Goal: Task Accomplishment & Management: Manage account settings

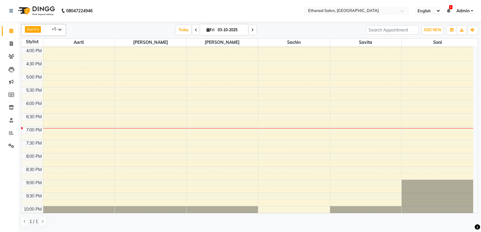
click at [275, 104] on div "8:00 AM 8:30 AM 9:00 AM 9:30 AM 10:00 AM 10:30 AM 11:00 AM 11:30 AM 12:00 PM 12…" at bounding box center [247, 34] width 452 height 397
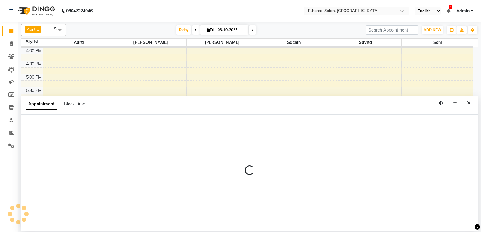
select select "18793"
select select "1080"
select select "tentative"
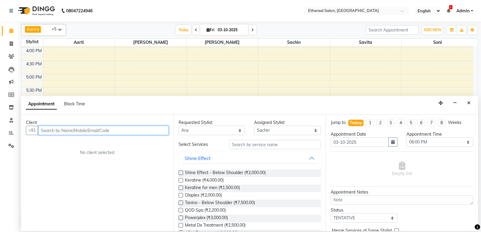
click at [51, 132] on input "text" at bounding box center [103, 130] width 131 height 9
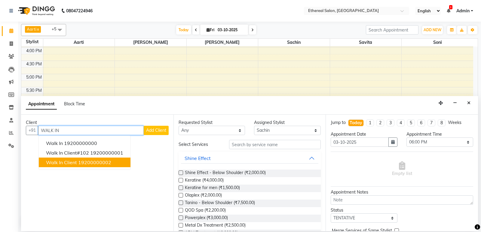
click at [96, 166] on button "Walk in client 19200000002" at bounding box center [85, 163] width 92 height 10
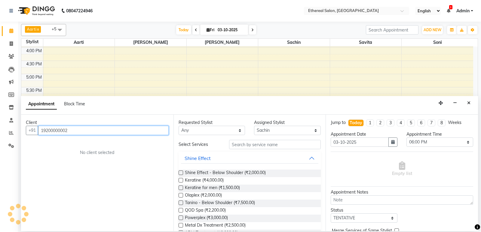
type input "19200000002"
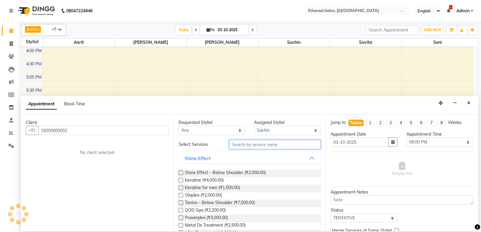
click at [251, 145] on input "text" at bounding box center [275, 144] width 92 height 9
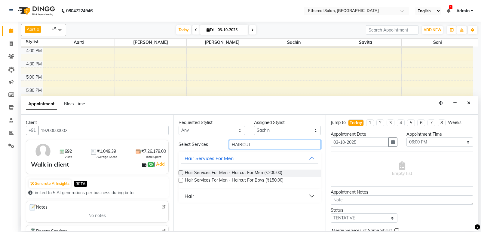
type input "HAIRCUT"
click at [182, 173] on label at bounding box center [181, 173] width 5 height 5
click at [182, 173] on input "checkbox" at bounding box center [181, 174] width 4 height 4
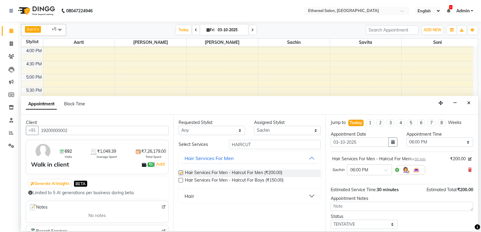
checkbox input "false"
click at [259, 146] on input "HAIRCUT" at bounding box center [275, 144] width 92 height 9
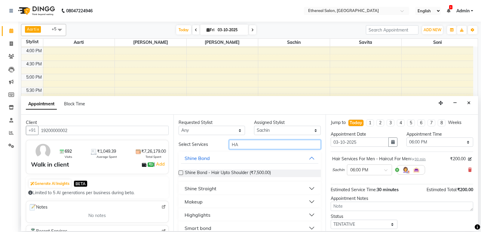
type input "H"
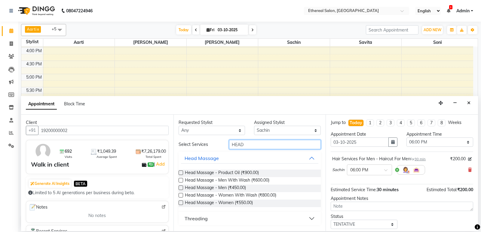
type input "HEAD"
click at [181, 189] on label at bounding box center [181, 188] width 5 height 5
click at [181, 189] on input "checkbox" at bounding box center [181, 189] width 4 height 4
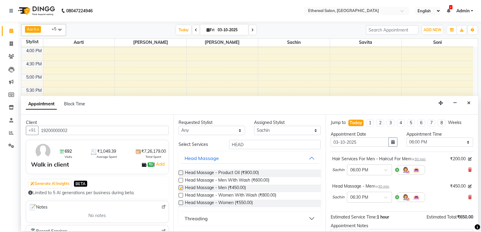
checkbox input "false"
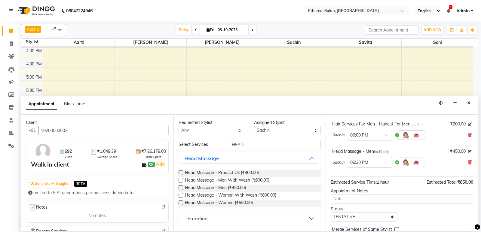
scroll to position [63, 0]
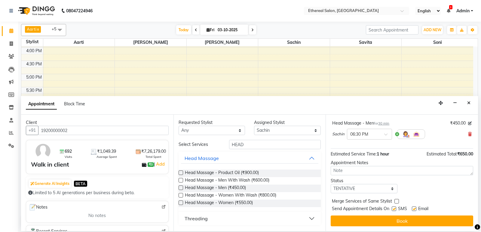
click at [395, 200] on label at bounding box center [397, 201] width 5 height 5
click at [395, 200] on input "checkbox" at bounding box center [397, 202] width 4 height 4
checkbox input "true"
click at [395, 209] on label at bounding box center [394, 209] width 5 height 5
click at [395, 209] on input "checkbox" at bounding box center [394, 210] width 4 height 4
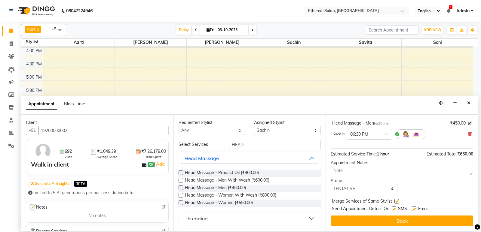
checkbox input "false"
click at [413, 210] on label at bounding box center [414, 209] width 5 height 5
click at [413, 210] on input "checkbox" at bounding box center [414, 210] width 4 height 4
checkbox input "false"
click at [73, 128] on input "19200000002" at bounding box center [103, 130] width 131 height 9
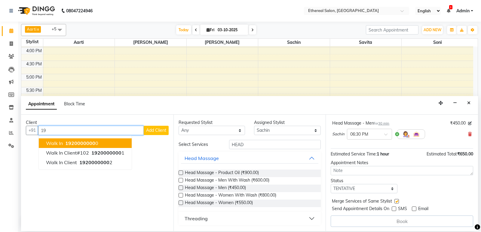
type input "1"
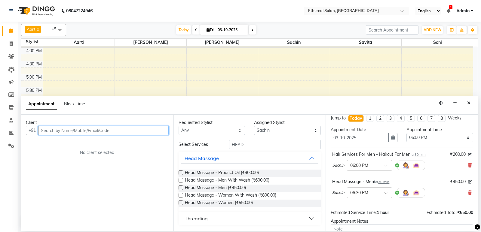
scroll to position [3, 0]
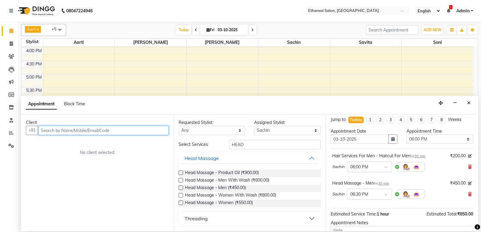
click at [53, 129] on input "text" at bounding box center [103, 130] width 131 height 9
click at [59, 130] on input "text" at bounding box center [103, 130] width 131 height 9
click at [67, 131] on input "text" at bounding box center [103, 130] width 131 height 9
click at [59, 131] on input "text" at bounding box center [103, 130] width 131 height 9
click at [50, 129] on input "text" at bounding box center [103, 130] width 131 height 9
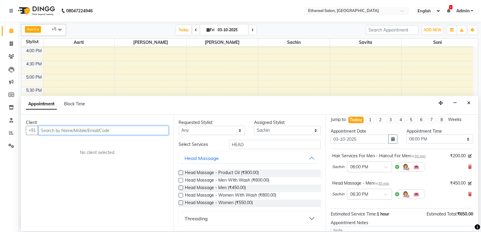
click at [67, 130] on input "text" at bounding box center [103, 130] width 131 height 9
click at [55, 131] on input "text" at bounding box center [103, 130] width 131 height 9
click at [52, 131] on input "text" at bounding box center [103, 130] width 131 height 9
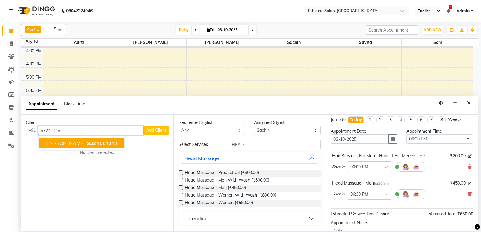
click at [61, 144] on span "[PERSON_NAME]" at bounding box center [65, 143] width 39 height 6
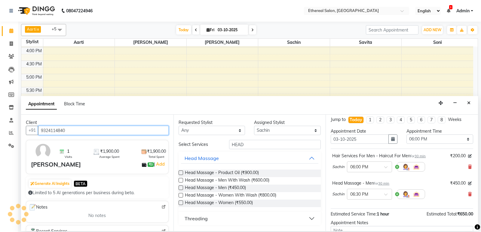
type input "9324114840"
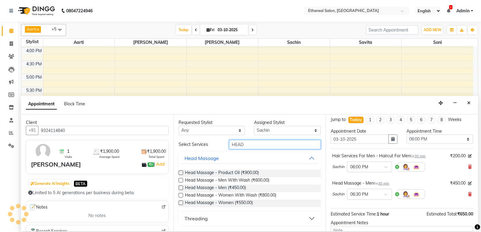
click at [247, 143] on input "HEAD" at bounding box center [275, 144] width 92 height 9
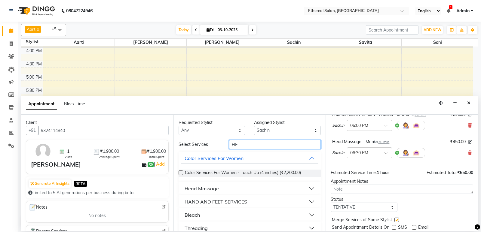
scroll to position [60, 0]
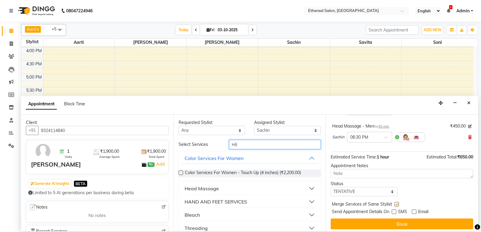
click at [246, 143] on input "HE" at bounding box center [275, 144] width 92 height 9
type input "H"
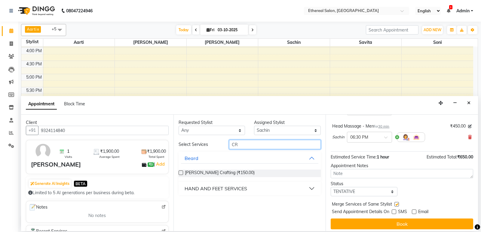
type input "CR"
click at [183, 173] on div "[PERSON_NAME] Crafting (₹150.00)" at bounding box center [250, 174] width 143 height 8
click at [182, 173] on label at bounding box center [181, 173] width 5 height 5
click at [182, 173] on input "checkbox" at bounding box center [181, 174] width 4 height 4
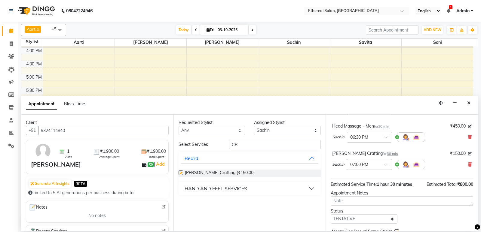
checkbox input "false"
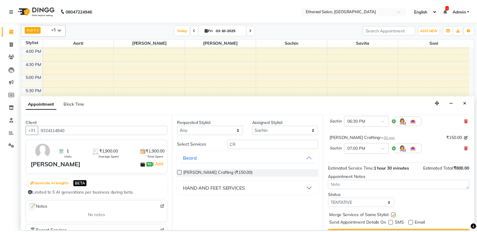
scroll to position [91, 0]
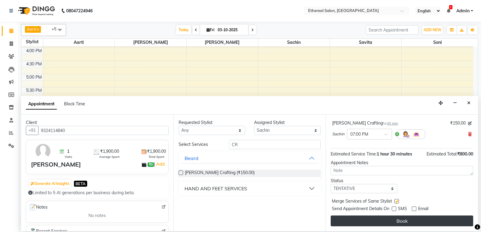
click at [399, 225] on button "Book" at bounding box center [402, 221] width 143 height 11
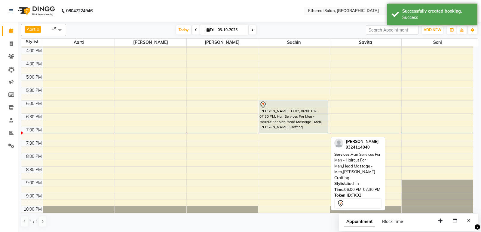
drag, startPoint x: 284, startPoint y: 139, endPoint x: 284, endPoint y: 128, distance: 10.8
click at [284, 128] on div "[PERSON_NAME], TK02, 06:00 PM-07:30 PM, Hair Services For Men - Haircut For Men…" at bounding box center [294, 34] width 72 height 397
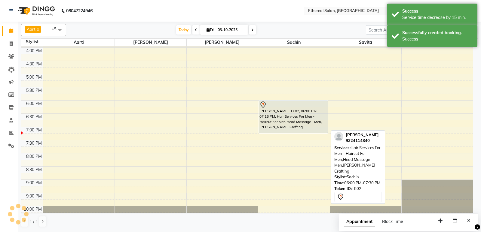
click at [284, 119] on div "[PERSON_NAME], TK02, 06:00 PM-07:15 PM, Hair Services For Men - Haircut For Men…" at bounding box center [293, 117] width 69 height 32
select select "7"
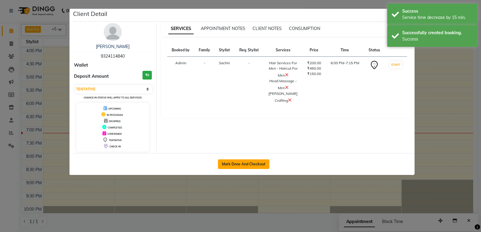
click at [253, 162] on button "Mark Done And Checkout" at bounding box center [243, 165] width 51 height 10
select select "service"
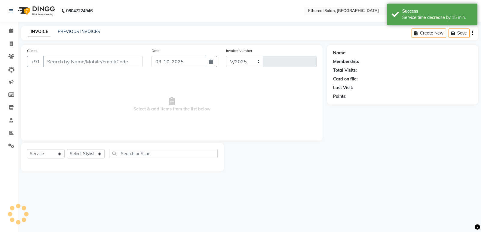
select select "533"
type input "0720"
type input "9324114840"
select select "18793"
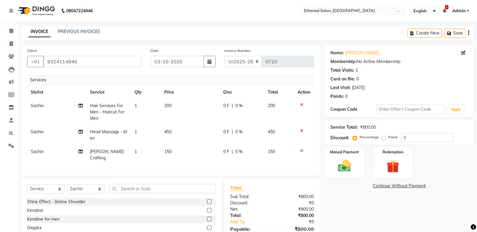
click at [165, 133] on span "450" at bounding box center [167, 131] width 7 height 5
select select "18793"
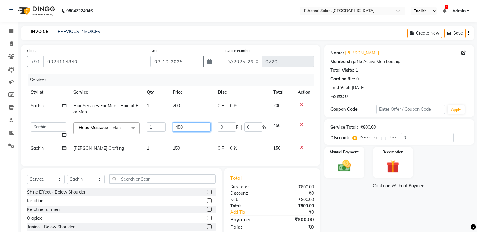
click at [179, 125] on input "450" at bounding box center [192, 127] width 38 height 9
type input "550"
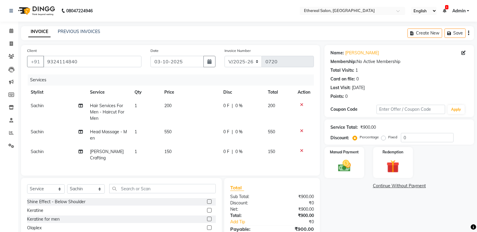
click at [343, 200] on div "Name: [PERSON_NAME] Membership: No Active Membership Total Visits: 1 Card on fi…" at bounding box center [401, 156] width 154 height 222
click at [241, 106] on span "0 %" at bounding box center [238, 106] width 7 height 6
select select "18793"
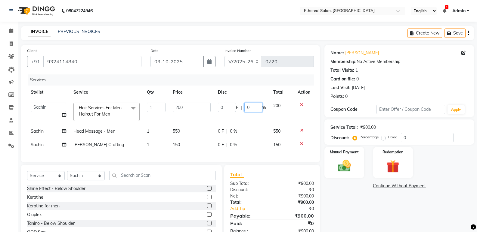
click at [253, 109] on input "0" at bounding box center [253, 107] width 18 height 9
type input "100"
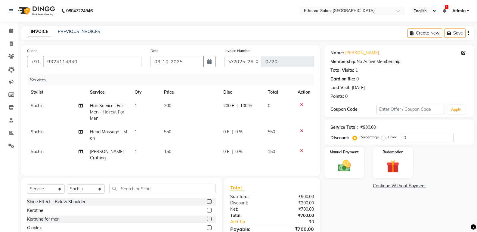
click at [345, 214] on div "Name: [PERSON_NAME] Membership: No Active Membership Total Visits: 1 Card on fi…" at bounding box center [401, 156] width 154 height 222
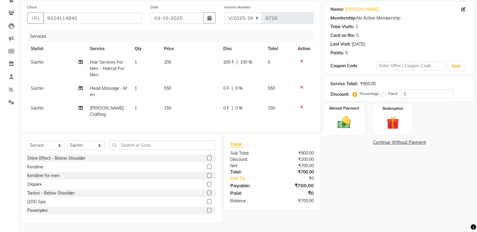
click at [346, 121] on img at bounding box center [343, 122] width 21 height 15
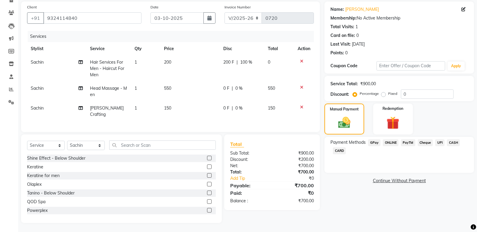
click at [372, 140] on span "GPay" at bounding box center [374, 143] width 12 height 7
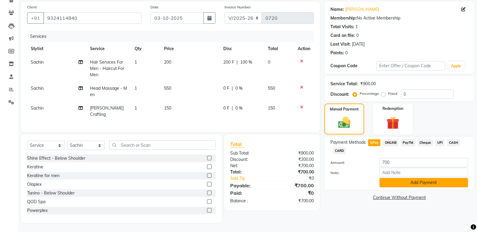
click at [385, 180] on button "Add Payment" at bounding box center [423, 182] width 88 height 9
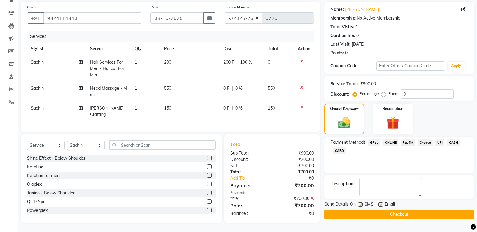
click at [360, 203] on label at bounding box center [360, 205] width 5 height 5
click at [360, 203] on input "checkbox" at bounding box center [360, 205] width 4 height 4
checkbox input "false"
click at [380, 203] on label at bounding box center [380, 205] width 5 height 5
click at [380, 203] on input "checkbox" at bounding box center [380, 205] width 4 height 4
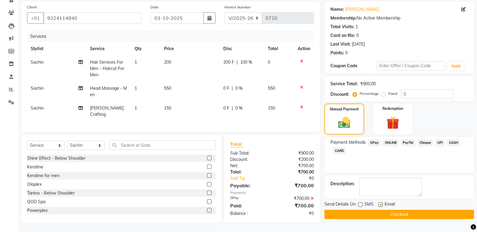
checkbox input "false"
click at [394, 212] on button "Checkout" at bounding box center [398, 214] width 149 height 9
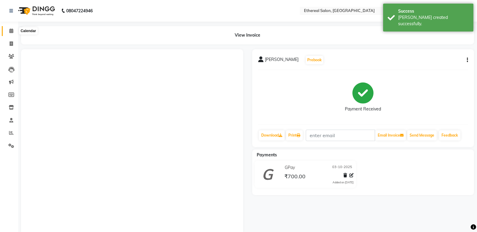
click at [14, 31] on span at bounding box center [11, 31] width 11 height 7
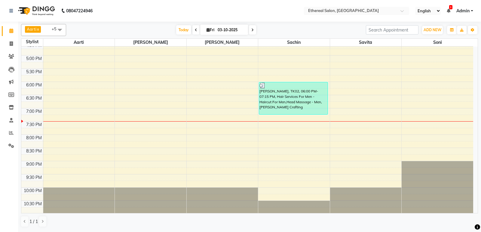
scroll to position [230, 0]
click at [402, 71] on div "8:00 AM 8:30 AM 9:00 AM 9:30 AM 10:00 AM 10:30 AM 11:00 AM 11:30 AM 12:00 PM 12…" at bounding box center [247, 15] width 452 height 397
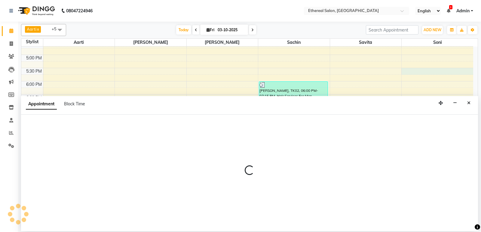
select select "47998"
select select "tentative"
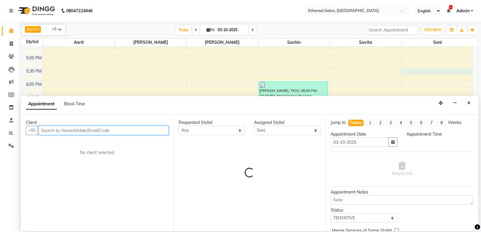
select select "1050"
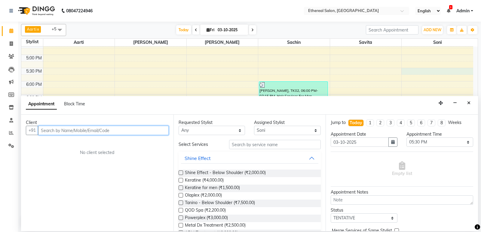
click at [57, 131] on input "text" at bounding box center [103, 130] width 131 height 9
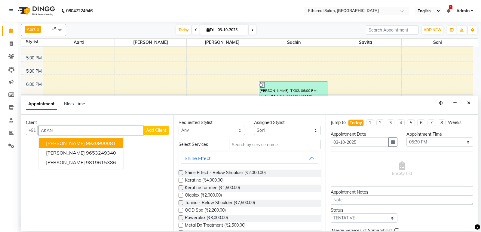
click at [70, 145] on span "[PERSON_NAME]" at bounding box center [65, 143] width 39 height 6
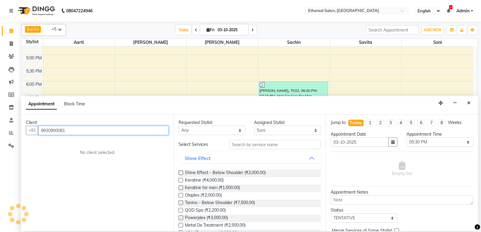
type input "9930900081"
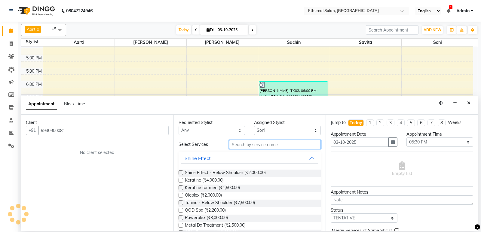
click at [245, 146] on input "text" at bounding box center [275, 144] width 92 height 9
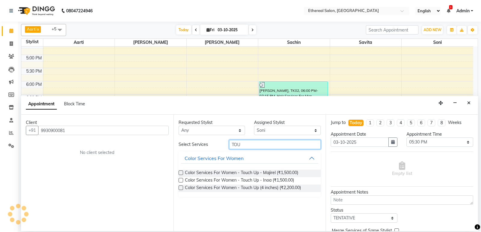
type input "TOU"
click at [179, 171] on label at bounding box center [181, 173] width 5 height 5
click at [179, 172] on input "checkbox" at bounding box center [181, 174] width 4 height 4
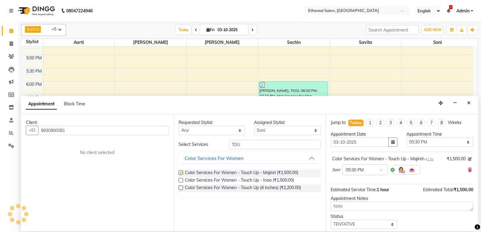
checkbox input "false"
click at [243, 144] on input "TOU" at bounding box center [275, 144] width 92 height 9
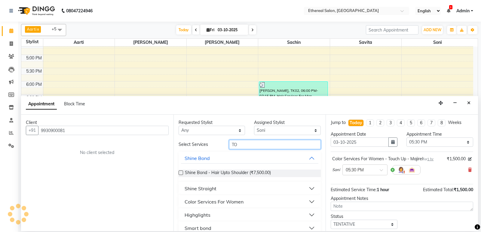
type input "T"
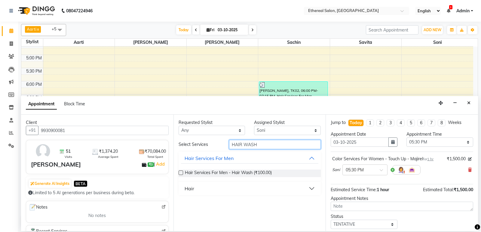
type input "HAIR WASH"
click at [195, 190] on button "Hair" at bounding box center [250, 188] width 138 height 11
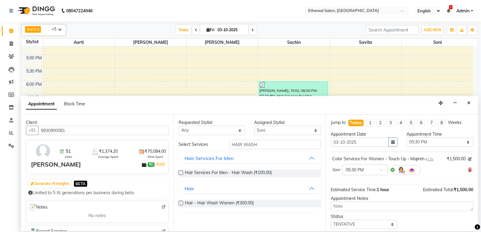
click at [183, 204] on label at bounding box center [181, 203] width 5 height 5
click at [183, 204] on input "checkbox" at bounding box center [181, 204] width 4 height 4
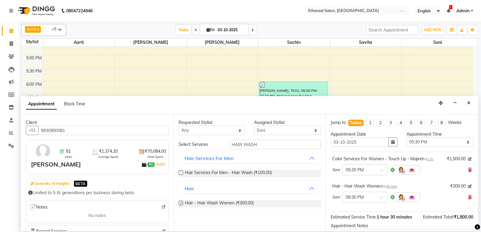
checkbox input "false"
click at [263, 146] on input "HAIR WASH" at bounding box center [275, 144] width 92 height 9
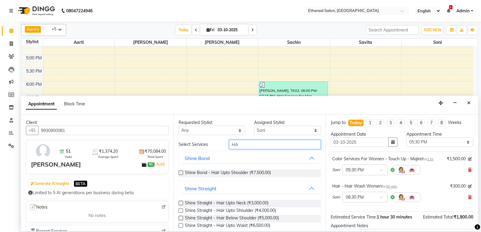
type input "H"
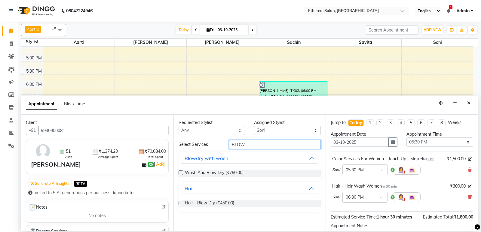
type input "BLOW"
click at [181, 172] on label at bounding box center [181, 173] width 5 height 5
click at [181, 172] on input "checkbox" at bounding box center [181, 174] width 4 height 4
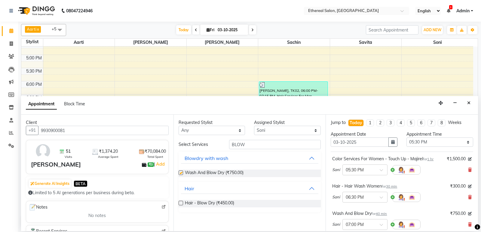
checkbox input "false"
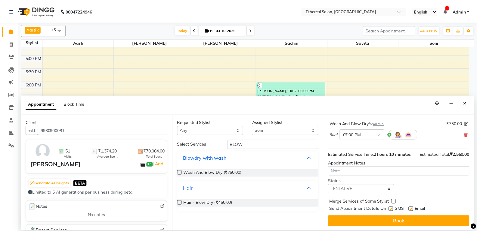
scroll to position [90, 0]
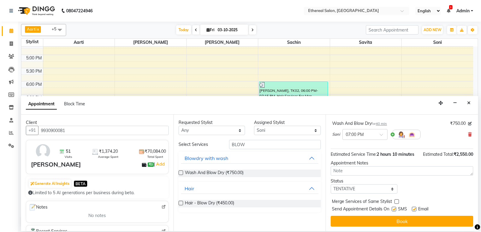
click at [396, 203] on label at bounding box center [397, 202] width 5 height 5
click at [396, 203] on input "checkbox" at bounding box center [397, 203] width 4 height 4
checkbox input "true"
click at [395, 210] on label at bounding box center [394, 209] width 5 height 5
click at [395, 210] on input "checkbox" at bounding box center [394, 210] width 4 height 4
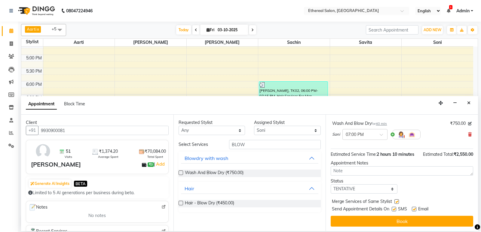
checkbox input "false"
click at [415, 209] on label at bounding box center [414, 209] width 5 height 5
click at [415, 209] on input "checkbox" at bounding box center [414, 210] width 4 height 4
checkbox input "false"
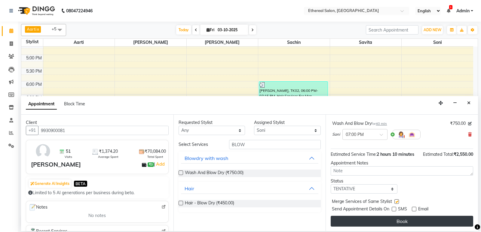
click at [413, 220] on button "Book" at bounding box center [402, 221] width 143 height 11
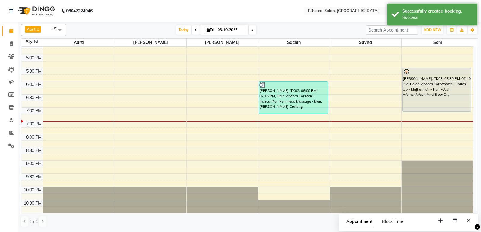
drag, startPoint x: 424, startPoint y: 124, endPoint x: 426, endPoint y: 112, distance: 12.2
click at [426, 112] on div "8:00 AM 8:30 AM 9:00 AM 9:30 AM 10:00 AM 10:30 AM 11:00 AM 11:30 AM 12:00 PM 12…" at bounding box center [247, 15] width 452 height 397
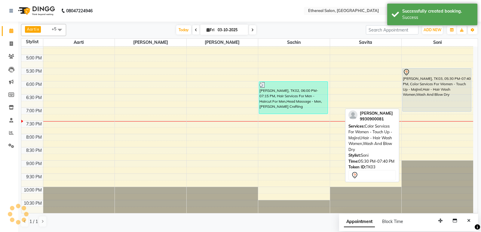
click at [427, 97] on div "[PERSON_NAME], TK03, 05:30 PM-07:40 PM, Color Services For Women - Touch Up - M…" at bounding box center [437, 90] width 69 height 43
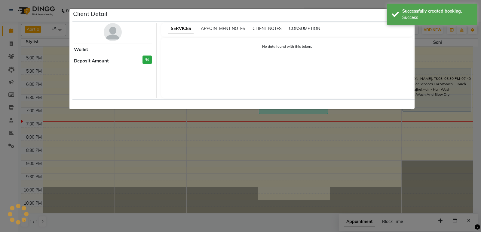
click at [273, 124] on ngb-modal-window "Client Detail Wallet Deposit Amount ₹0 SERVICES APPOINTMENT NOTES CLIENT NOTES …" at bounding box center [240, 116] width 481 height 232
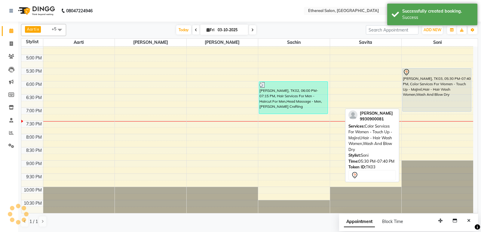
click at [419, 95] on div "[PERSON_NAME], TK03, 05:30 PM-07:40 PM, Color Services For Women - Touch Up - M…" at bounding box center [437, 90] width 69 height 43
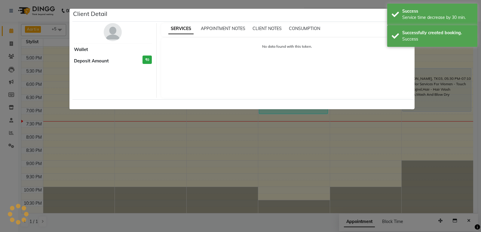
select select "7"
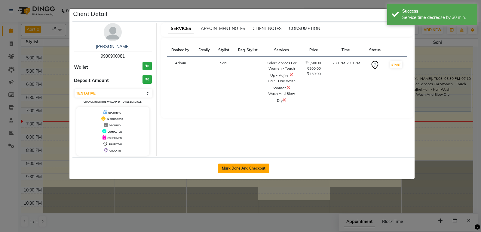
click at [244, 166] on button "Mark Done And Checkout" at bounding box center [243, 169] width 51 height 10
select select "service"
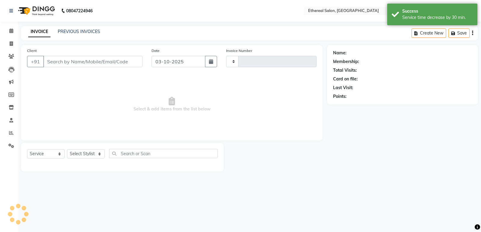
type input "0721"
select select "533"
type input "9930900081"
select select "47998"
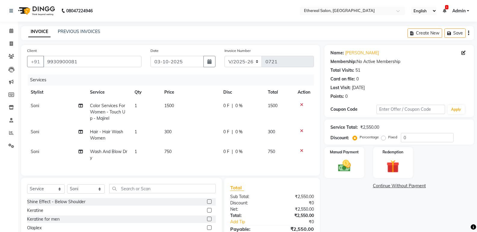
click at [226, 107] on span "0 F" at bounding box center [226, 106] width 6 height 6
select select "47998"
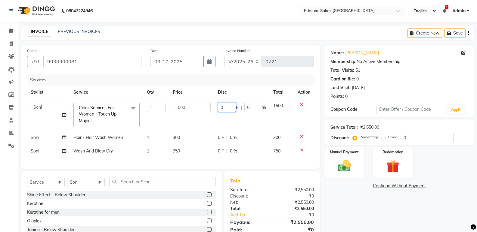
click at [229, 107] on input "0" at bounding box center [227, 107] width 18 height 9
type input "200"
click at [354, 210] on div "Name: [PERSON_NAME] Membership: No Active Membership Total Visits: 51 Card on f…" at bounding box center [401, 152] width 154 height 215
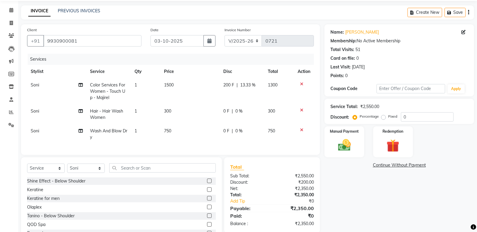
scroll to position [30, 0]
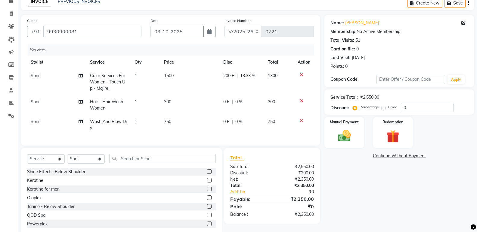
click at [181, 120] on td "750" at bounding box center [189, 125] width 59 height 20
select select "47998"
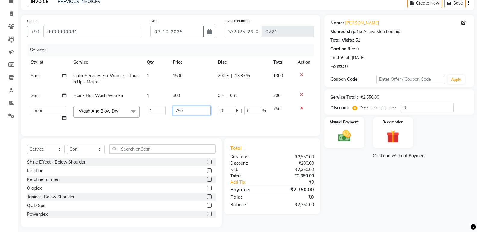
click at [195, 112] on input "750" at bounding box center [192, 110] width 38 height 9
type input "7"
type input "800"
click at [367, 198] on div "Name: [PERSON_NAME] Membership: No Active Membership Total Visits: 51 Card on f…" at bounding box center [401, 121] width 154 height 212
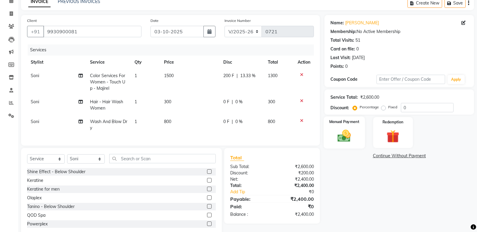
click at [337, 138] on img at bounding box center [343, 135] width 21 height 15
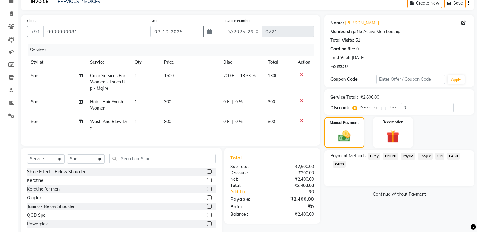
click at [368, 156] on span "GPay" at bounding box center [374, 156] width 12 height 7
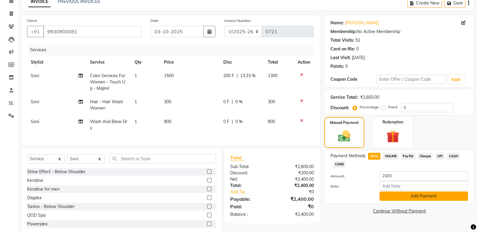
scroll to position [48, 0]
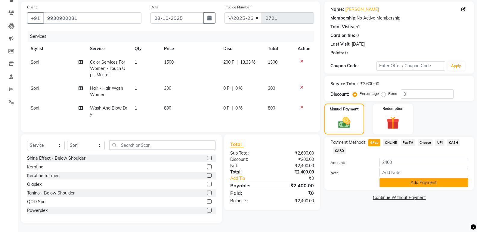
click at [398, 178] on button "Add Payment" at bounding box center [423, 182] width 88 height 9
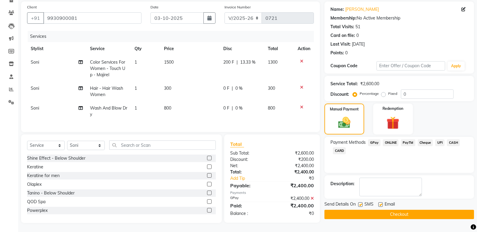
click at [361, 203] on label at bounding box center [360, 205] width 5 height 5
click at [361, 203] on input "checkbox" at bounding box center [360, 205] width 4 height 4
checkbox input "false"
click at [379, 203] on label at bounding box center [380, 205] width 5 height 5
click at [379, 203] on input "checkbox" at bounding box center [380, 205] width 4 height 4
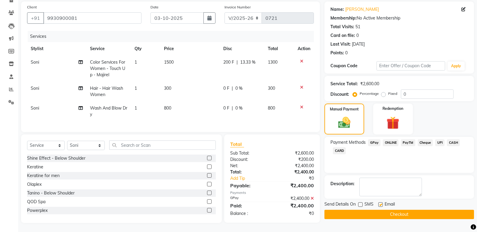
checkbox input "false"
click at [390, 212] on button "Checkout" at bounding box center [398, 214] width 149 height 9
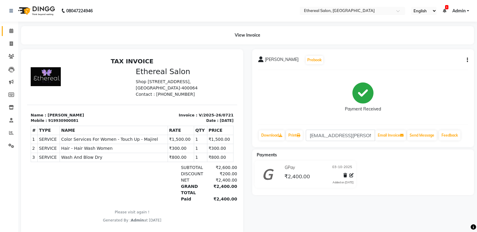
click at [8, 27] on link "Calendar" at bounding box center [9, 31] width 14 height 10
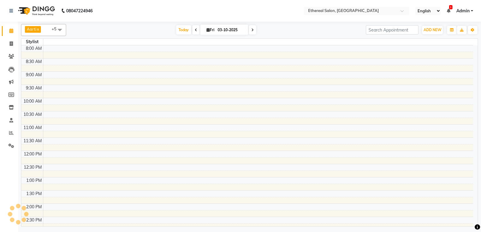
click at [451, 11] on ul "English ENGLISH Español العربية मराठी हिंदी ગુજરાતી தமிழ் 中文 1 Notifications no…" at bounding box center [444, 11] width 64 height 8
click at [448, 10] on icon at bounding box center [449, 11] width 4 height 4
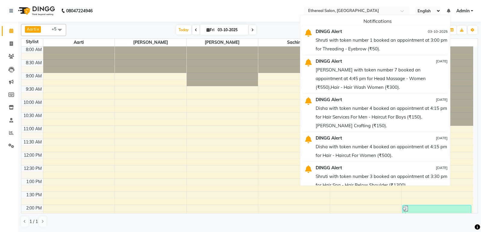
click at [277, 23] on div "Aarti x [PERSON_NAME] x Sachin x Savita x Soni x [PERSON_NAME] x +5 UnSelect Al…" at bounding box center [249, 126] width 457 height 208
